Goal: Find specific page/section: Find specific page/section

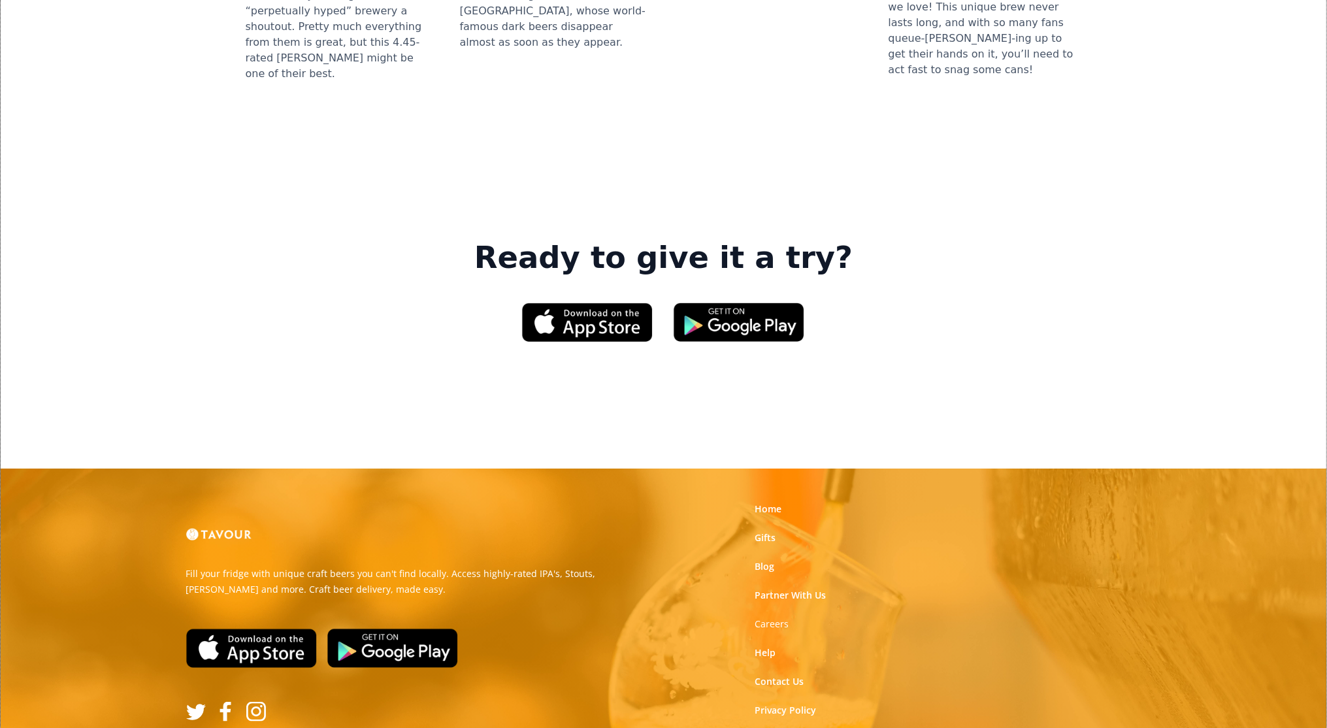
scroll to position [1871, 0]
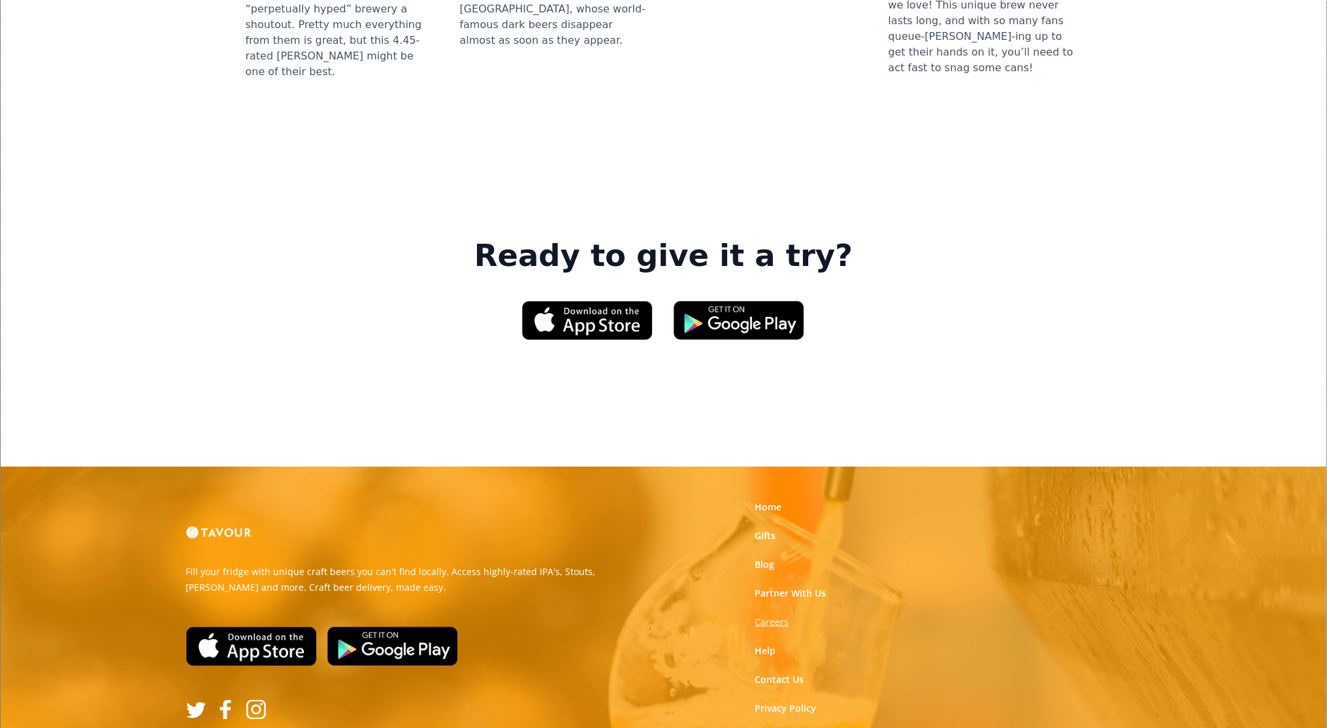
click at [767, 615] on strong "Careers" at bounding box center [771, 621] width 34 height 12
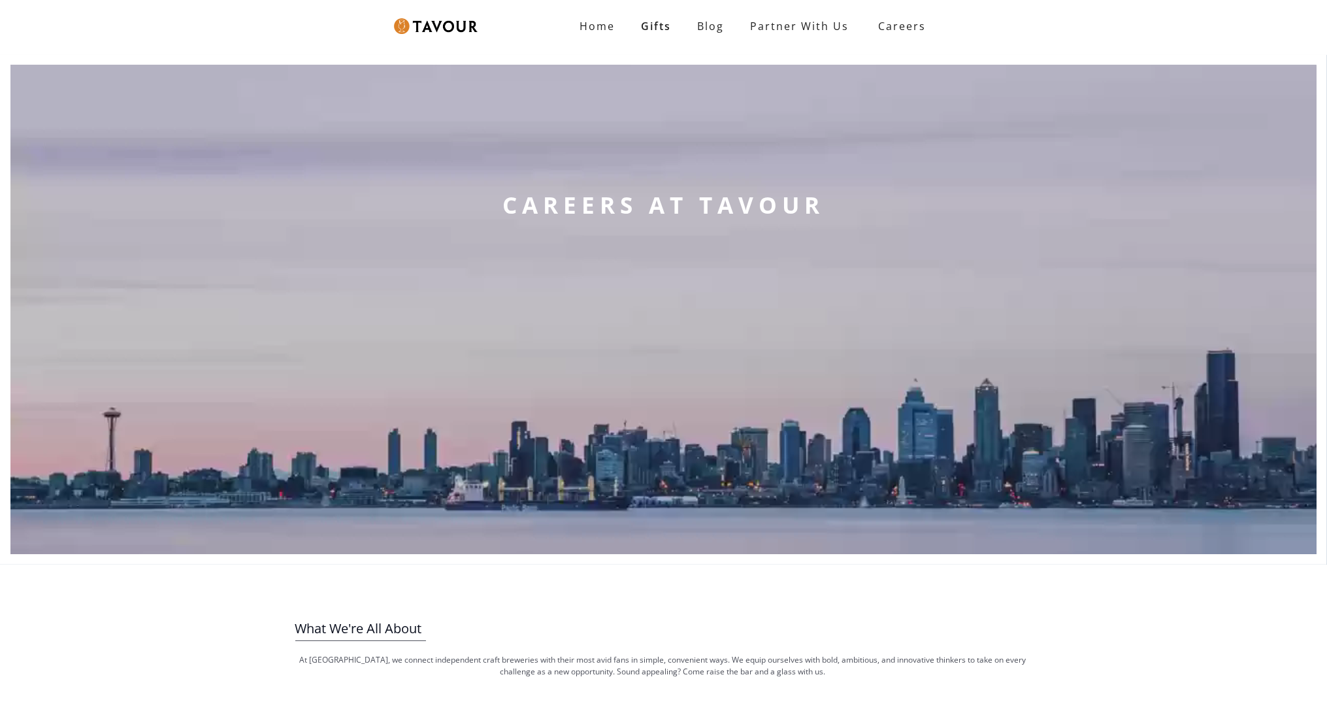
click at [767, 442] on div "CAREERS AT TAVOUR" at bounding box center [664, 309] width 342 height 489
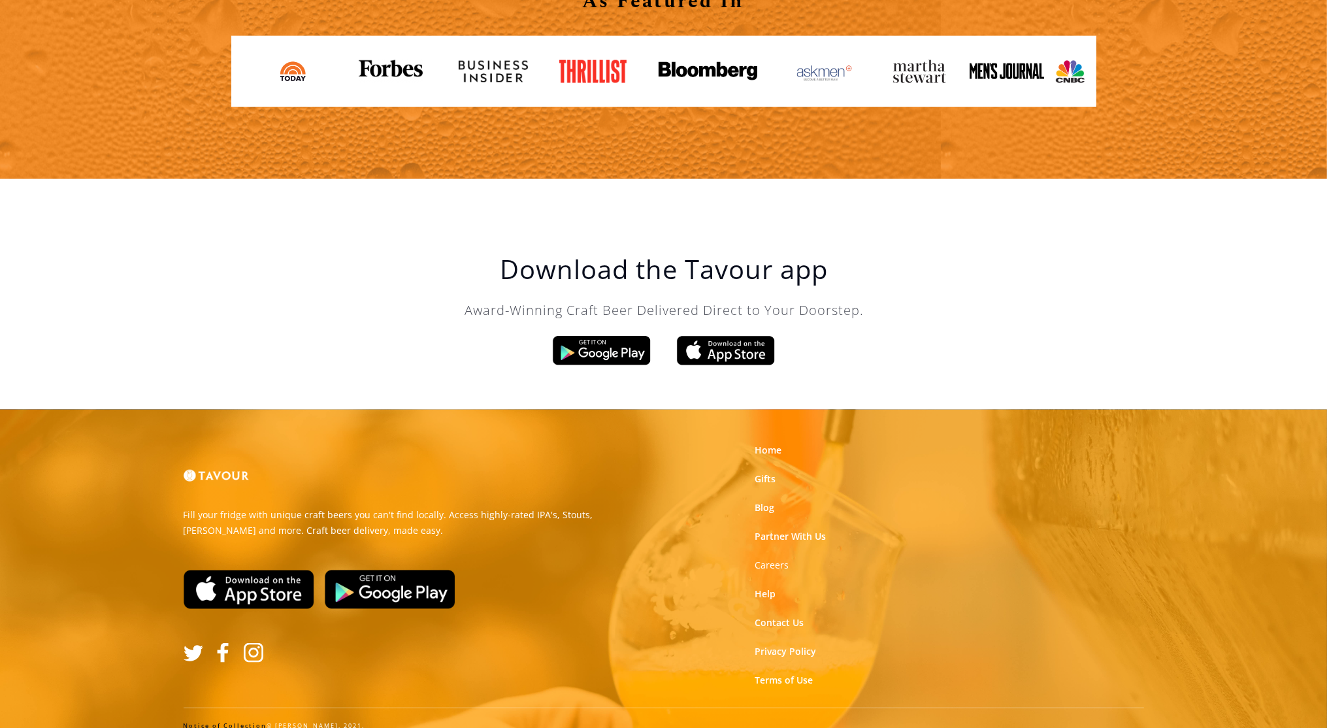
scroll to position [2183, 0]
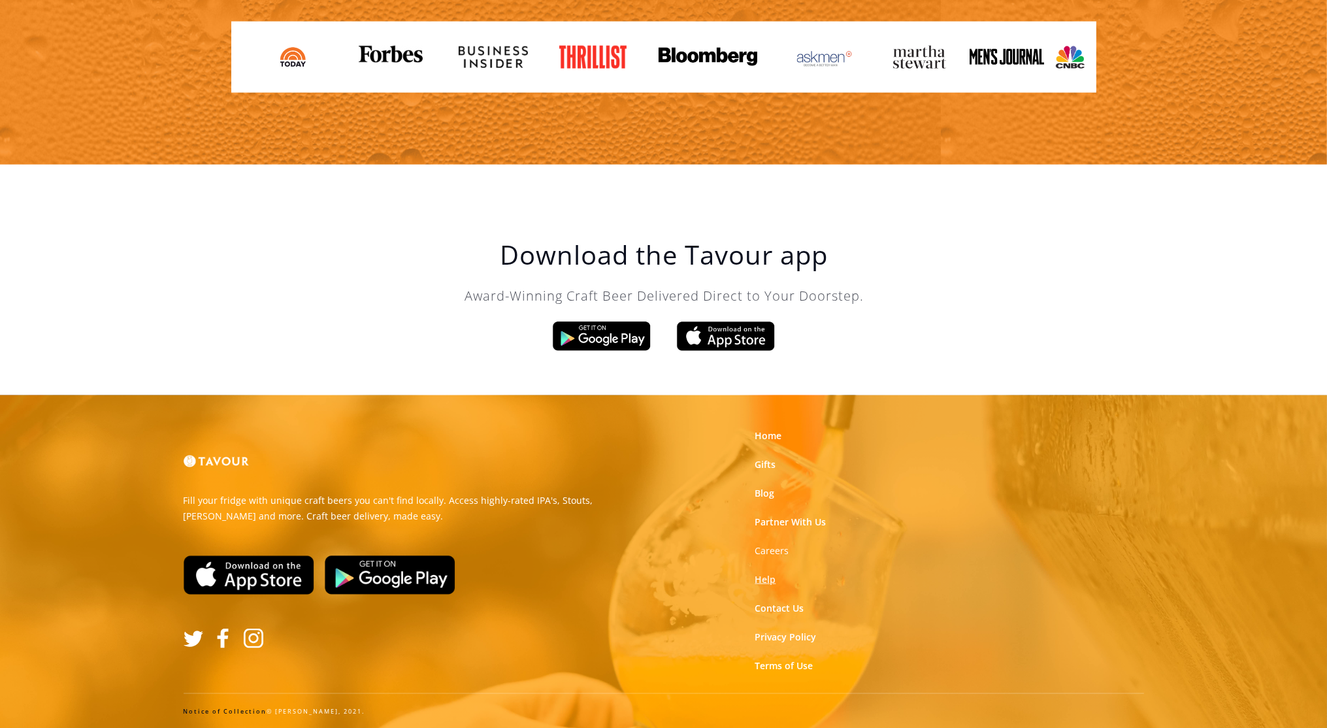
click at [773, 585] on link "Help" at bounding box center [764, 579] width 21 height 13
